Goal: Transaction & Acquisition: Book appointment/travel/reservation

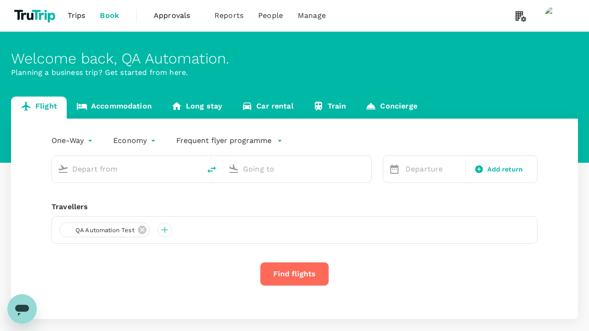
type input "economy-premium-economy"
type input "Singapore Changi (SIN)"
type input "Hong Kong Intl (HKG)"
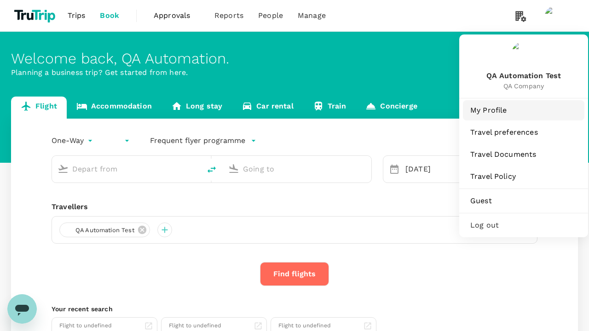
click at [524, 110] on span "My Profile" at bounding box center [524, 110] width 107 height 11
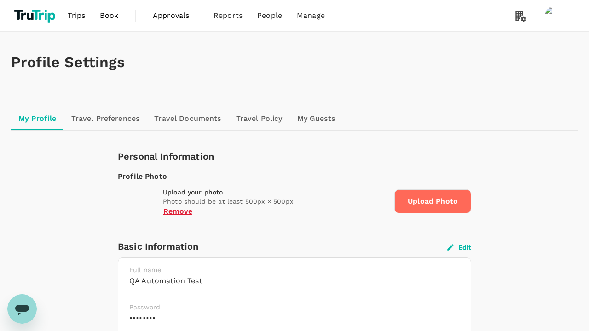
click at [459, 247] on button "Edit" at bounding box center [459, 248] width 24 height 8
